Goal: Check status: Check status

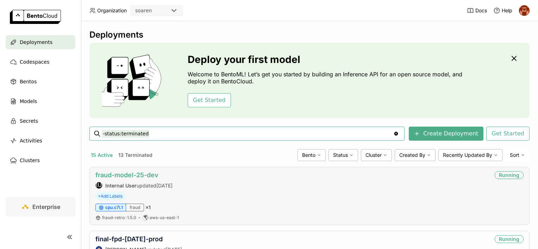
click at [152, 178] on link "fraud-model-25-dev" at bounding box center [126, 175] width 63 height 7
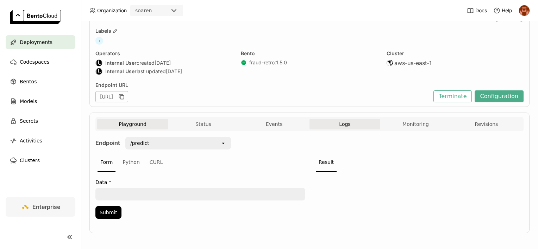
click at [342, 125] on span "Logs" at bounding box center [344, 124] width 11 height 6
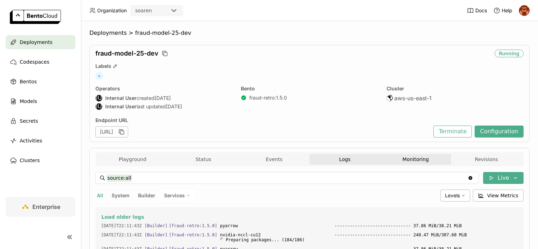
click at [396, 155] on button "Monitoring" at bounding box center [415, 159] width 71 height 11
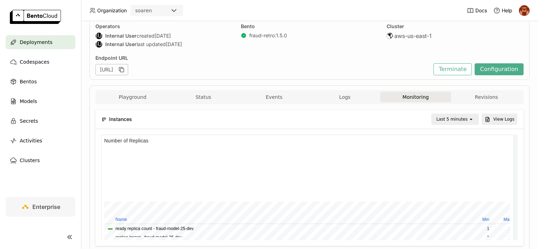
scroll to position [62, 0]
drag, startPoint x: 360, startPoint y: 110, endPoint x: 356, endPoint y: 106, distance: 5.3
click at [359, 111] on div "Instances Last 5 minutes open View Logs" at bounding box center [310, 120] width 416 height 19
click at [354, 102] on button "Logs" at bounding box center [345, 98] width 71 height 11
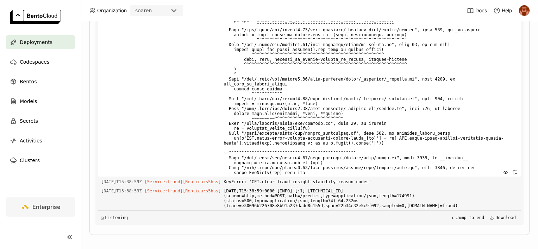
scroll to position [198, 0]
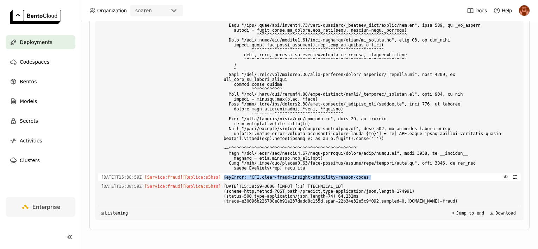
drag, startPoint x: 364, startPoint y: 181, endPoint x: 223, endPoint y: 182, distance: 140.5
click at [224, 181] on span "KeyError: 'CFI.clear-fraud-insight-stability-reason-codes'" at bounding box center [371, 178] width 294 height 8
click at [324, 228] on div "Playground Status Events Logs Monitoring Revisions Endpoint /predict open Form …" at bounding box center [309, 90] width 440 height 281
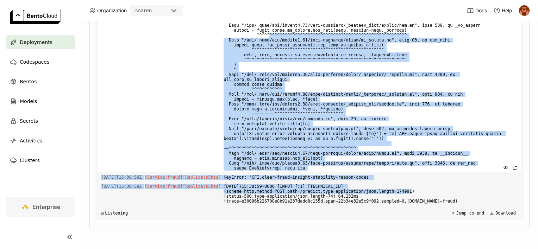
drag, startPoint x: 377, startPoint y: 198, endPoint x: 262, endPoint y: 45, distance: 190.4
click at [262, 45] on div "Load older logs [DATE]T22:11:43Z [Builder] [ fraud-retro:1.5.0 ] pyarrow ------…" at bounding box center [309, 114] width 423 height 211
drag, startPoint x: 262, startPoint y: 45, endPoint x: 217, endPoint y: 58, distance: 46.6
click at [217, 58] on div "[DATE]T15:38:59Z [Service:fraud] [Replica: s5hss ]" at bounding box center [309, 79] width 423 height 185
click at [257, 80] on span at bounding box center [371, 79] width 294 height 185
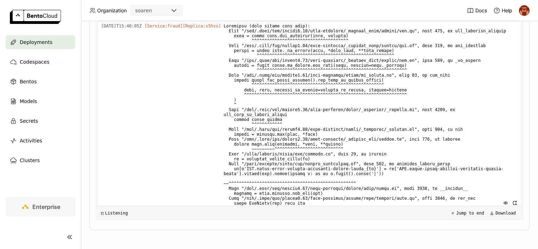
scroll to position [2806, 0]
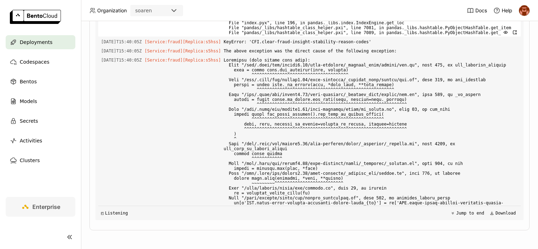
drag, startPoint x: 254, startPoint y: 76, endPoint x: 269, endPoint y: 153, distance: 78.0
click at [269, 153] on div "Load older logs [DATE]T22:11:43Z [Builder] [ fraud-retro:1.5.0 ] pyarrow ------…" at bounding box center [309, 114] width 423 height 211
drag, startPoint x: 269, startPoint y: 153, endPoint x: 275, endPoint y: 165, distance: 13.6
click at [275, 37] on span "Traceback (most recent call last): File "/app/.venv/lib/python3.13/site-package…" at bounding box center [371, 15] width 294 height 42
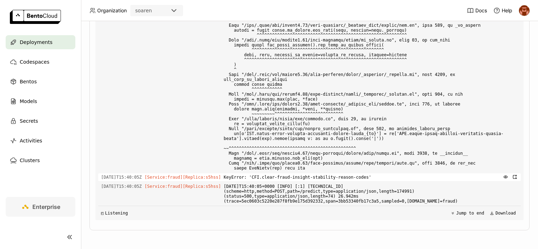
scroll to position [2947, 0]
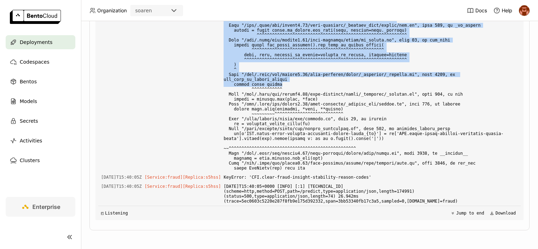
drag, startPoint x: 309, startPoint y: 163, endPoint x: 123, endPoint y: 54, distance: 215.4
click at [123, 54] on div "Load older logs [DATE]T22:11:43Z [Builder] [ fraud-retro:1.5.0 ] pyarrow ------…" at bounding box center [309, 114] width 423 height 211
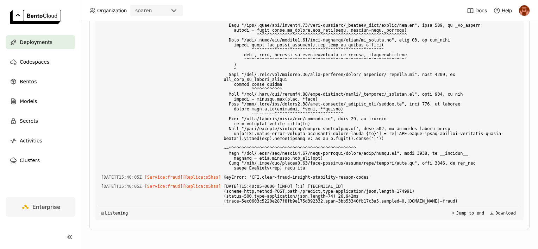
drag, startPoint x: 123, startPoint y: 54, endPoint x: 114, endPoint y: 52, distance: 9.6
drag, startPoint x: 114, startPoint y: 52, endPoint x: 110, endPoint y: 55, distance: 4.6
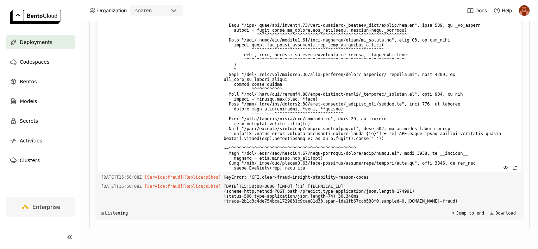
scroll to position [3334, 0]
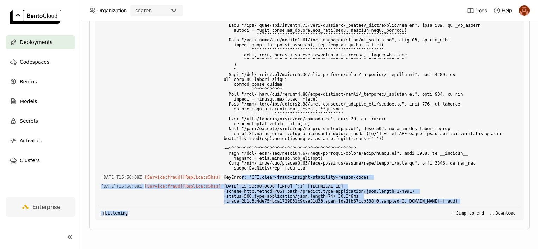
drag, startPoint x: 240, startPoint y: 182, endPoint x: 280, endPoint y: 206, distance: 47.2
click at [280, 206] on div "Load older logs [DATE]T22:11:43Z [Builder] [ fraud-retro:1.5.0 ] pyarrow ------…" at bounding box center [309, 114] width 423 height 211
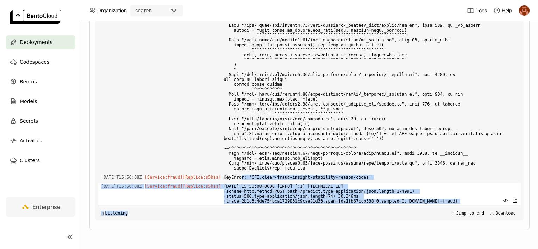
drag, startPoint x: 280, startPoint y: 206, endPoint x: 282, endPoint y: 201, distance: 5.2
click at [282, 201] on span "[DATE]T15:50:08+0000 [INFO] [:1] [TECHNICAL_ID] (scheme=http,method=POST,path=/…" at bounding box center [371, 194] width 294 height 23
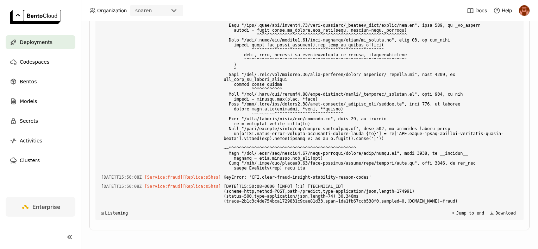
click at [285, 214] on div "◲ Listening Jump to end Download" at bounding box center [309, 213] width 423 height 14
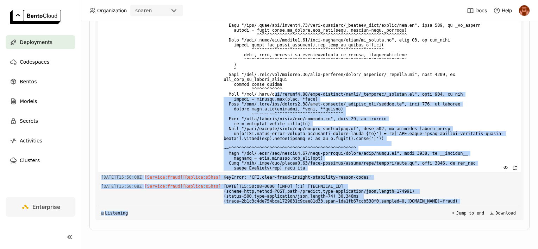
drag, startPoint x: 281, startPoint y: 214, endPoint x: 270, endPoint y: 99, distance: 115.4
click at [270, 99] on div "Load older logs [DATE]T22:11:43Z [Builder] [ fraud-retro:1.5.0 ] pyarrow ------…" at bounding box center [309, 114] width 423 height 211
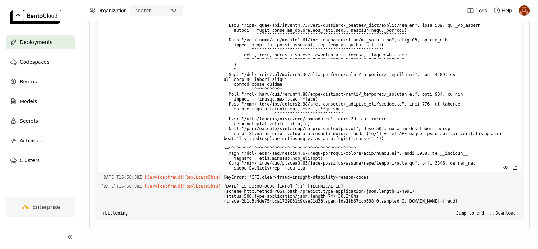
drag, startPoint x: 270, startPoint y: 99, endPoint x: 215, endPoint y: 93, distance: 55.6
click at [215, 93] on div "[DATE]T15:50:08Z [Service:fraud] [Replica: s5hss ]" at bounding box center [309, 79] width 423 height 185
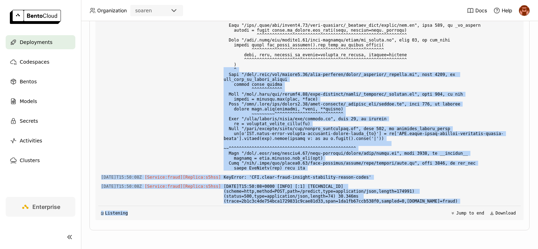
drag, startPoint x: 246, startPoint y: 134, endPoint x: 261, endPoint y: 213, distance: 80.7
click at [261, 213] on div "Load older logs [DATE]T22:11:43Z [Builder] [ fraud-retro:1.5.0 ] pyarrow ------…" at bounding box center [309, 114] width 423 height 211
click at [261, 213] on div "◰ Listening Jump to end Download" at bounding box center [309, 213] width 423 height 14
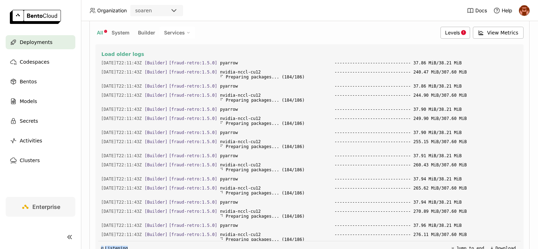
scroll to position [0, 0]
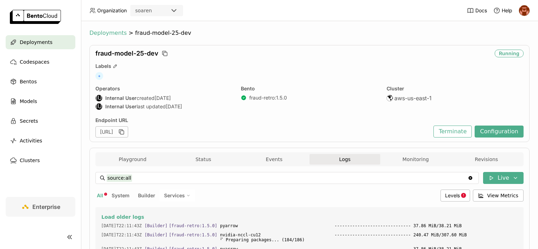
click at [106, 30] on span "Deployments" at bounding box center [107, 33] width 37 height 7
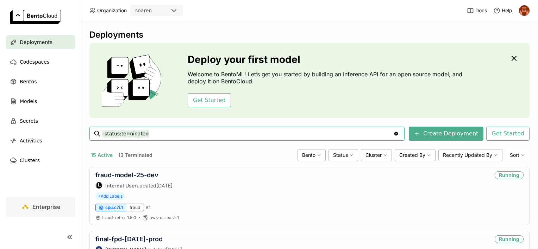
click at [155, 134] on input "-status:terminated" at bounding box center [247, 133] width 291 height 11
type input "-status:terminated bidding"
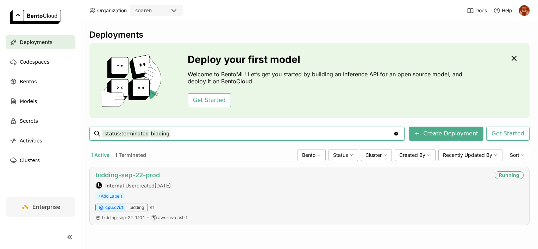
click at [149, 174] on link "bidding-sep-22-prod" at bounding box center [127, 175] width 64 height 7
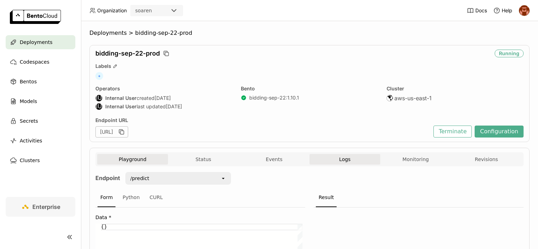
click at [339, 160] on span "Logs" at bounding box center [344, 159] width 11 height 6
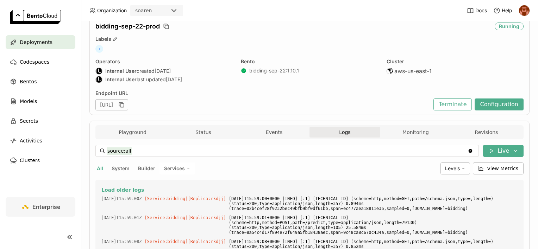
scroll to position [35, 0]
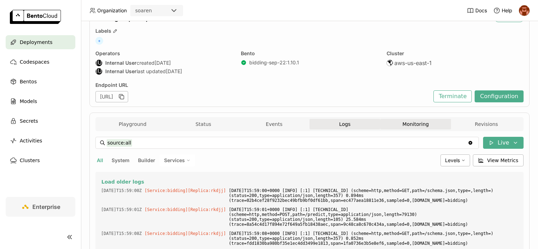
click at [395, 124] on button "Monitoring" at bounding box center [415, 124] width 71 height 11
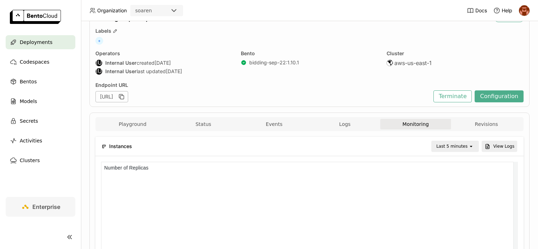
scroll to position [6, 6]
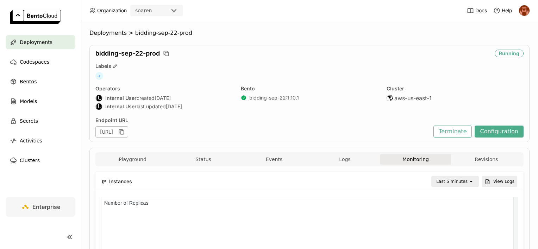
click at [455, 182] on div "Last 5 minutes" at bounding box center [451, 181] width 31 height 7
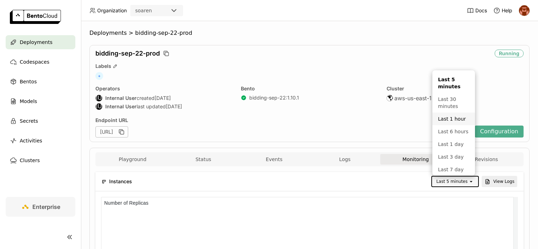
click at [445, 117] on div "Last 1 hour" at bounding box center [453, 119] width 31 height 7
